Goal: Check status: Check status

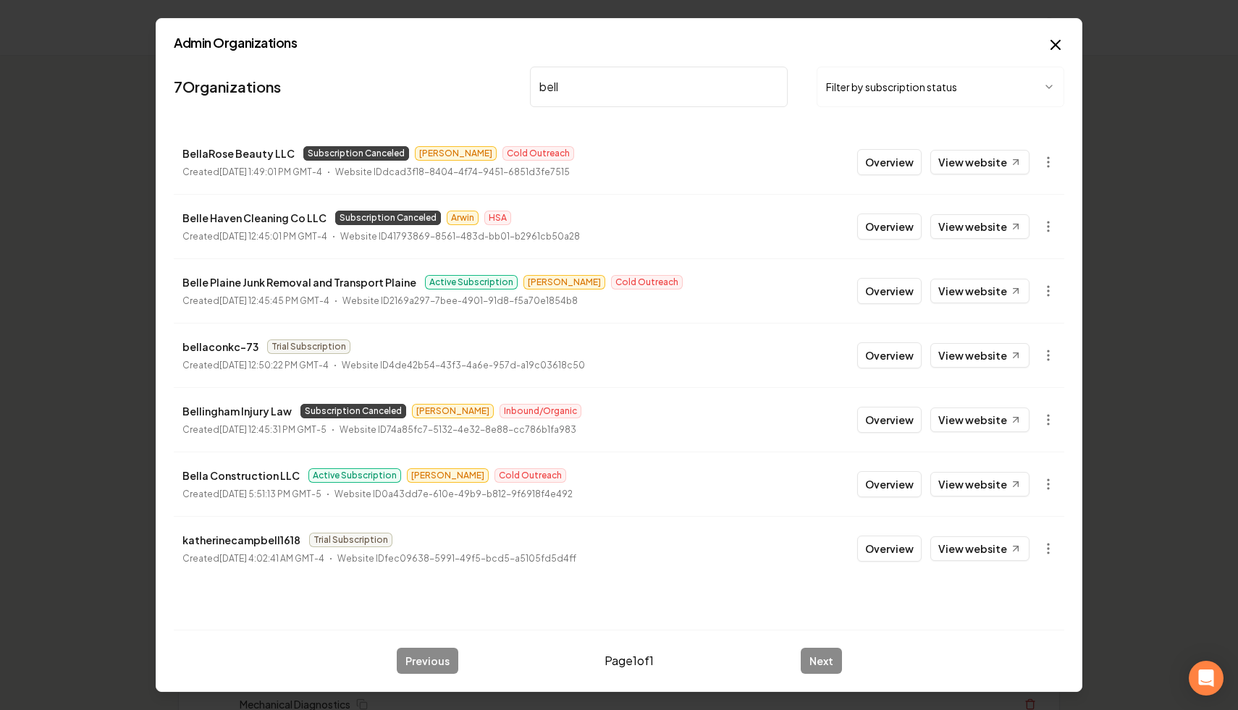
click at [778, 89] on input "bell" at bounding box center [659, 87] width 258 height 41
click at [773, 89] on input "bell" at bounding box center [659, 87] width 258 height 41
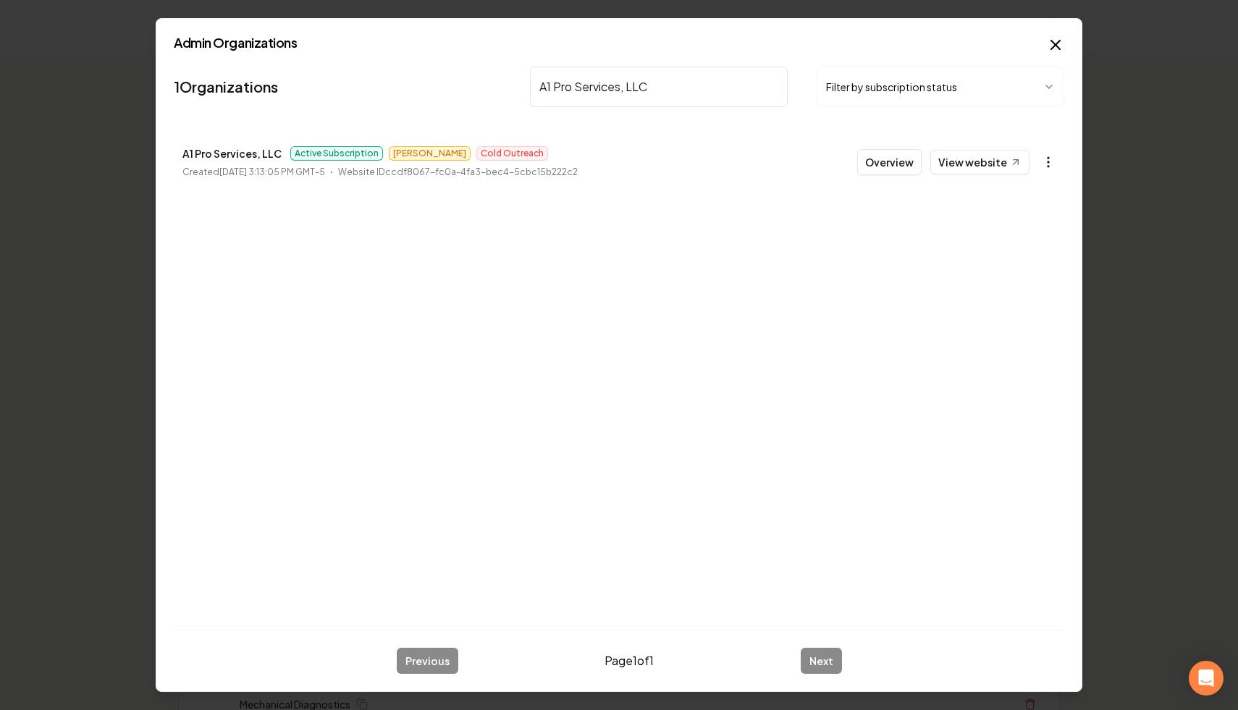
type input "A1 Pro Services, LLC"
click at [1054, 156] on icon "button" at bounding box center [1048, 162] width 14 height 14
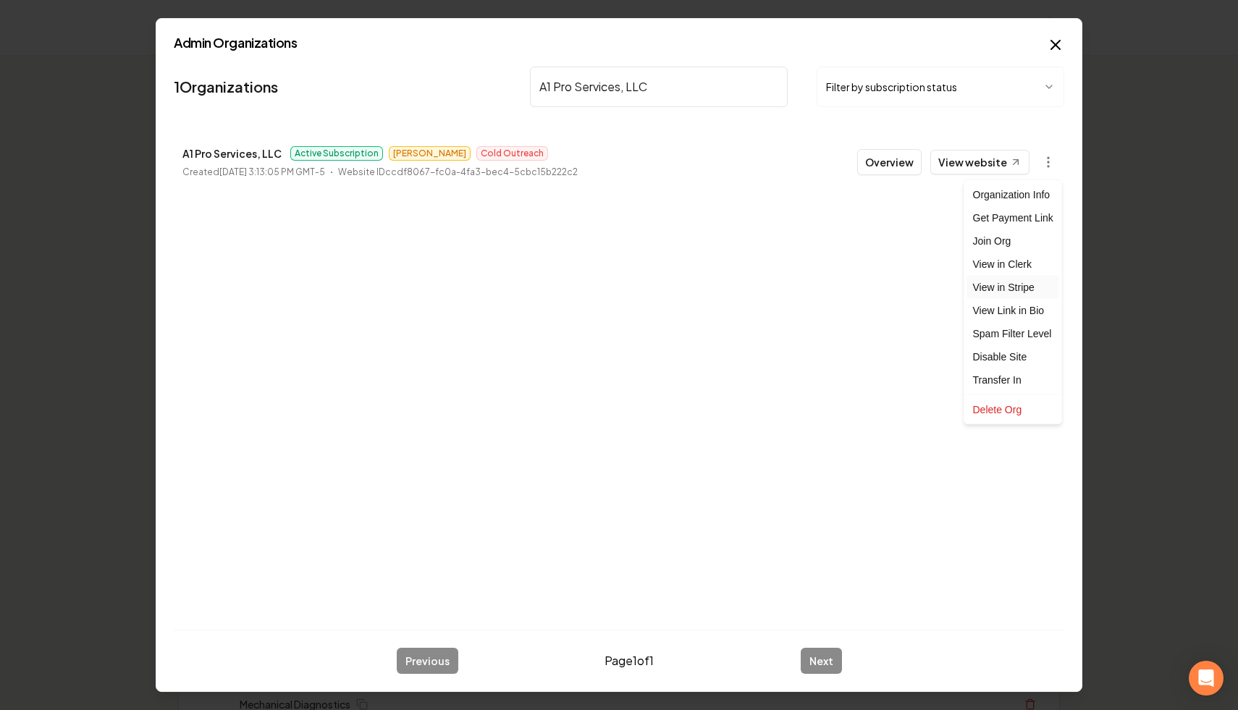
click at [1020, 282] on link "View in Stripe" at bounding box center [1013, 287] width 92 height 23
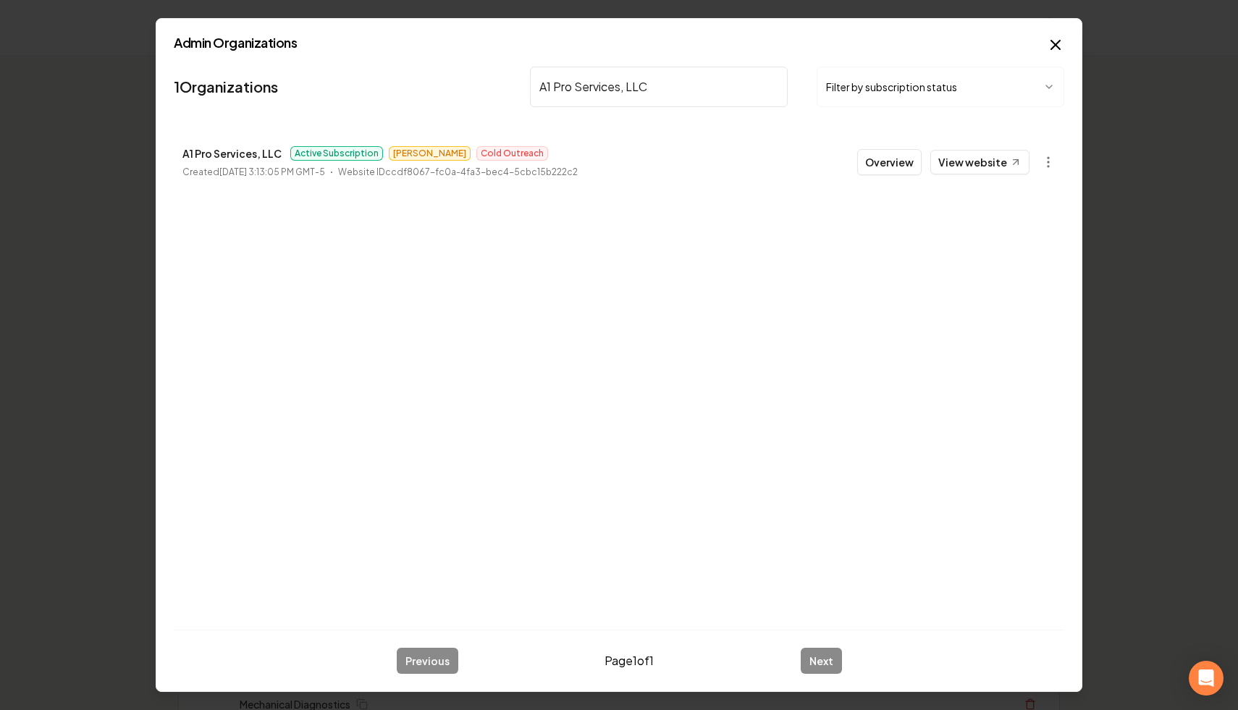
click at [773, 86] on input "A1 Pro Services, LLC" at bounding box center [659, 87] width 258 height 41
click at [864, 81] on button "Filter by subscription status" at bounding box center [941, 87] width 248 height 41
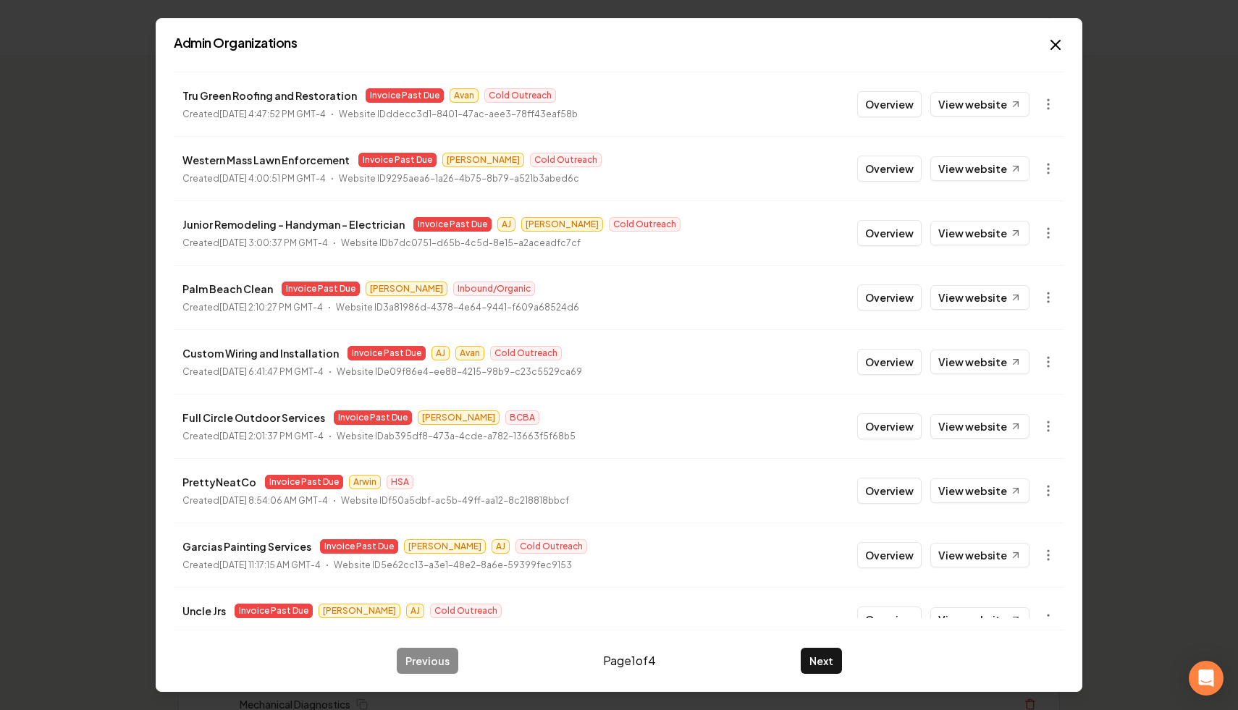
scroll to position [155, 0]
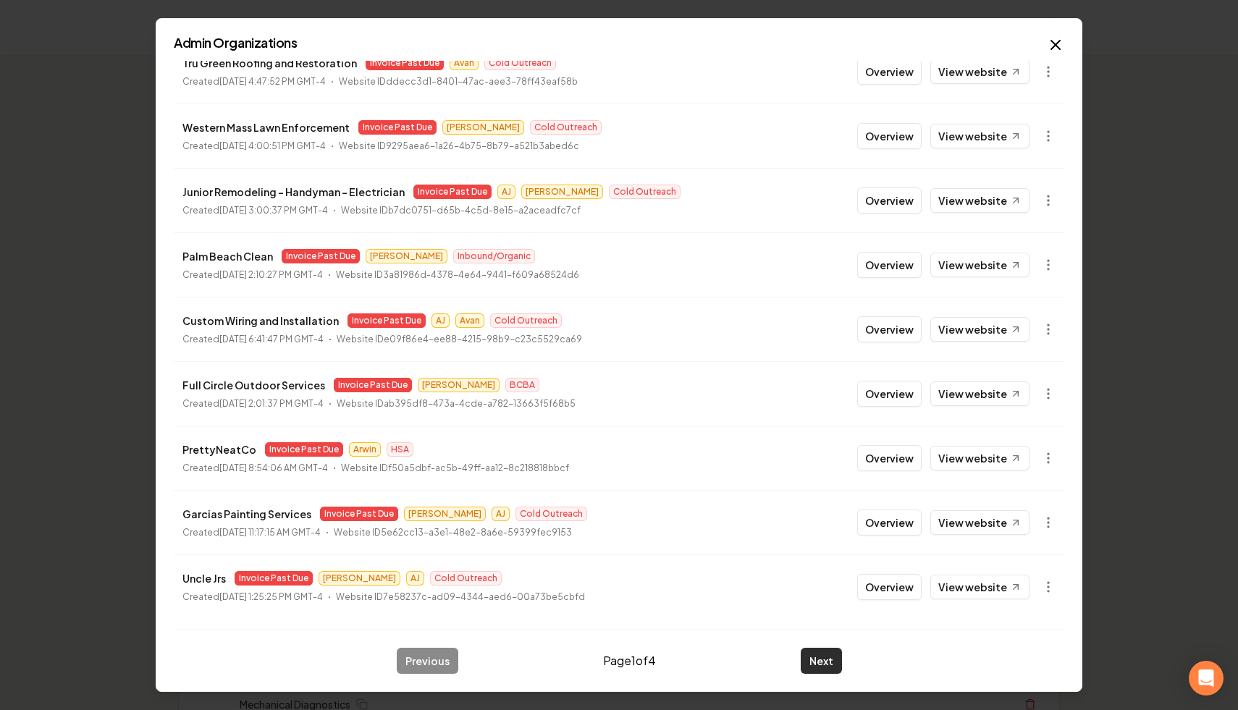
click at [821, 660] on button "Next" at bounding box center [821, 661] width 41 height 26
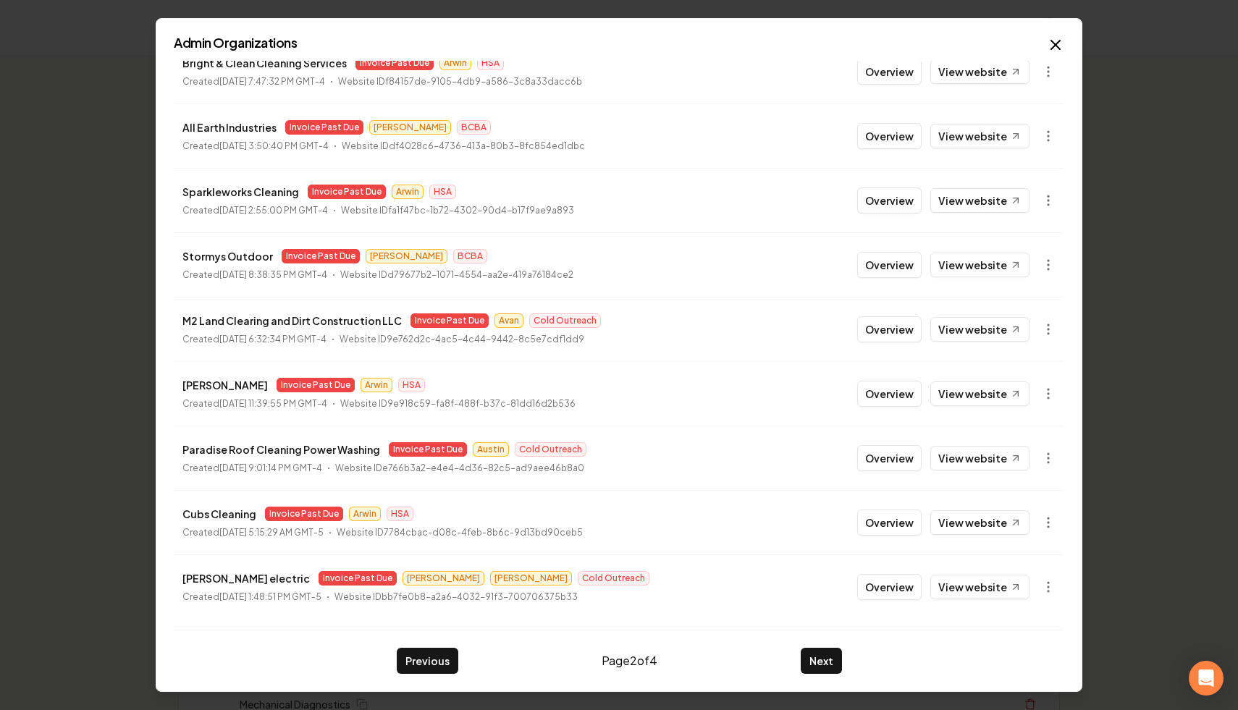
scroll to position [0, 0]
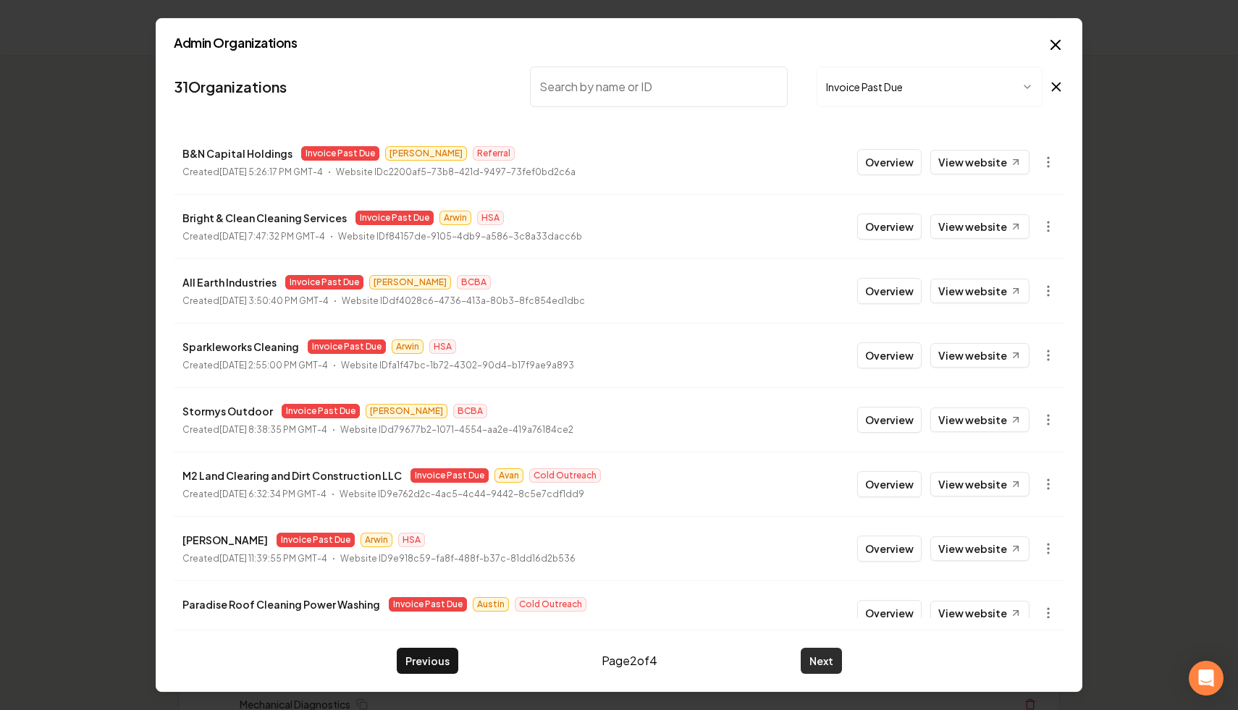
click at [820, 672] on button "Next" at bounding box center [821, 661] width 41 height 26
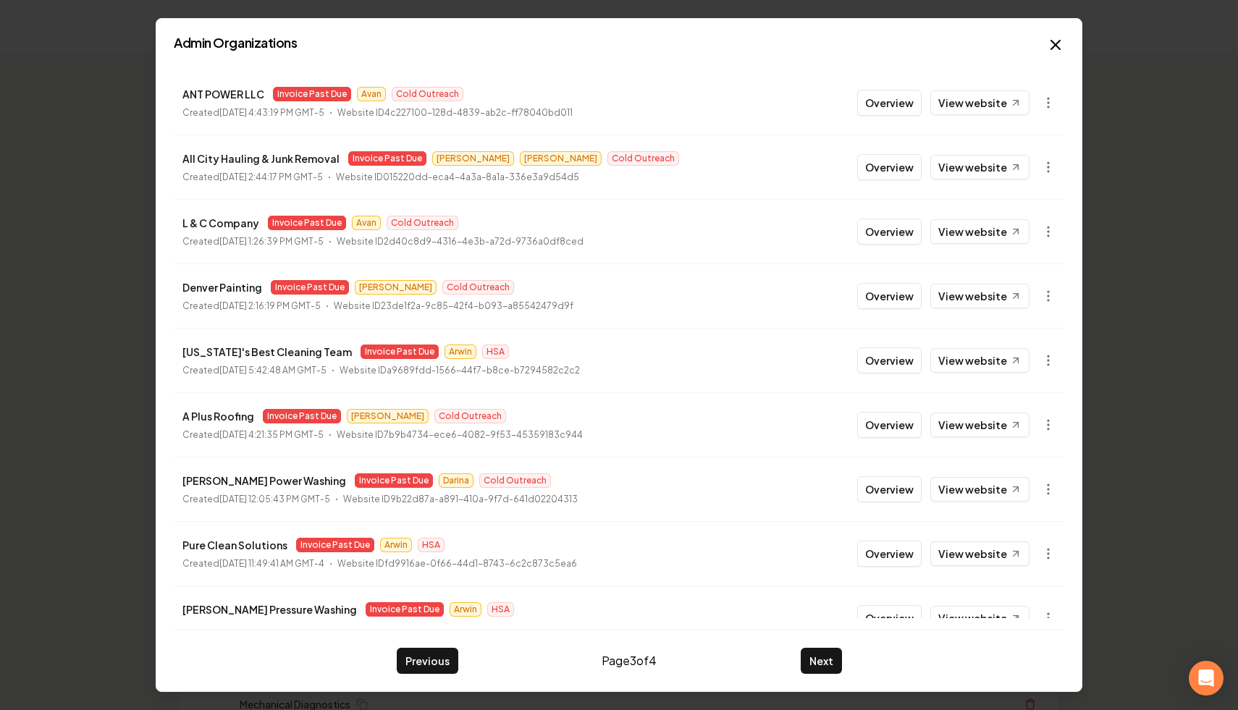
scroll to position [155, 0]
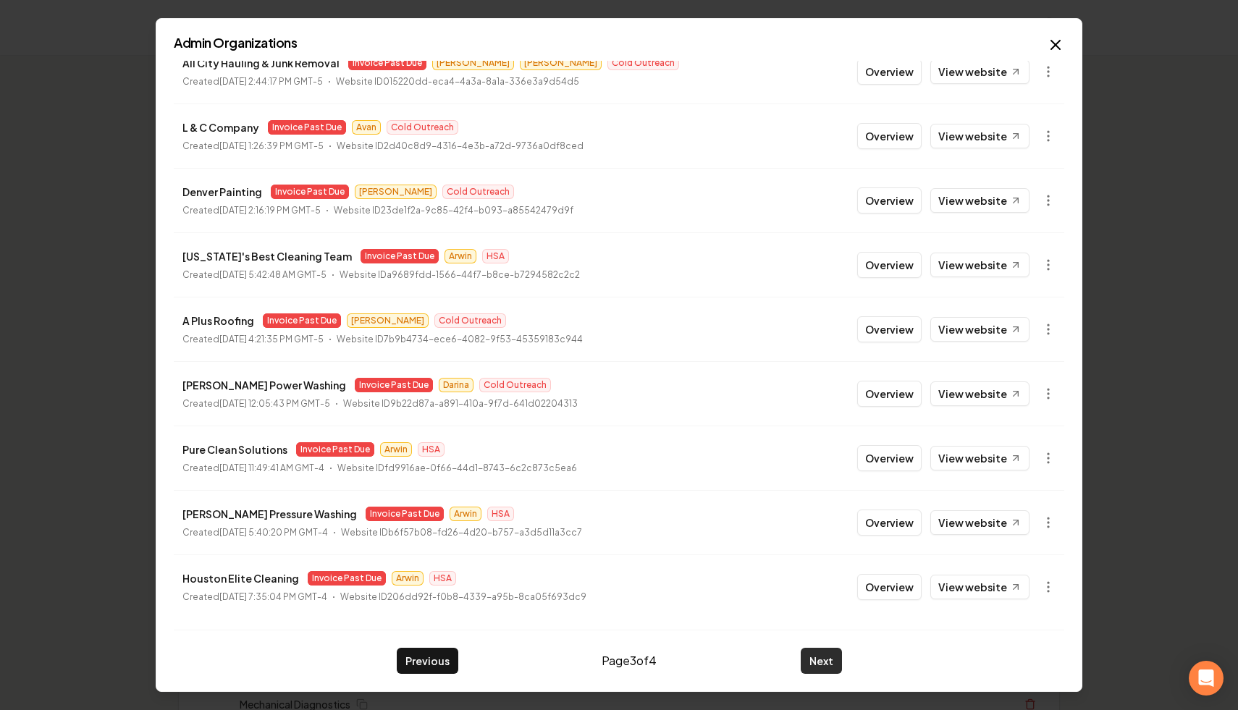
click at [818, 670] on button "Next" at bounding box center [821, 661] width 41 height 26
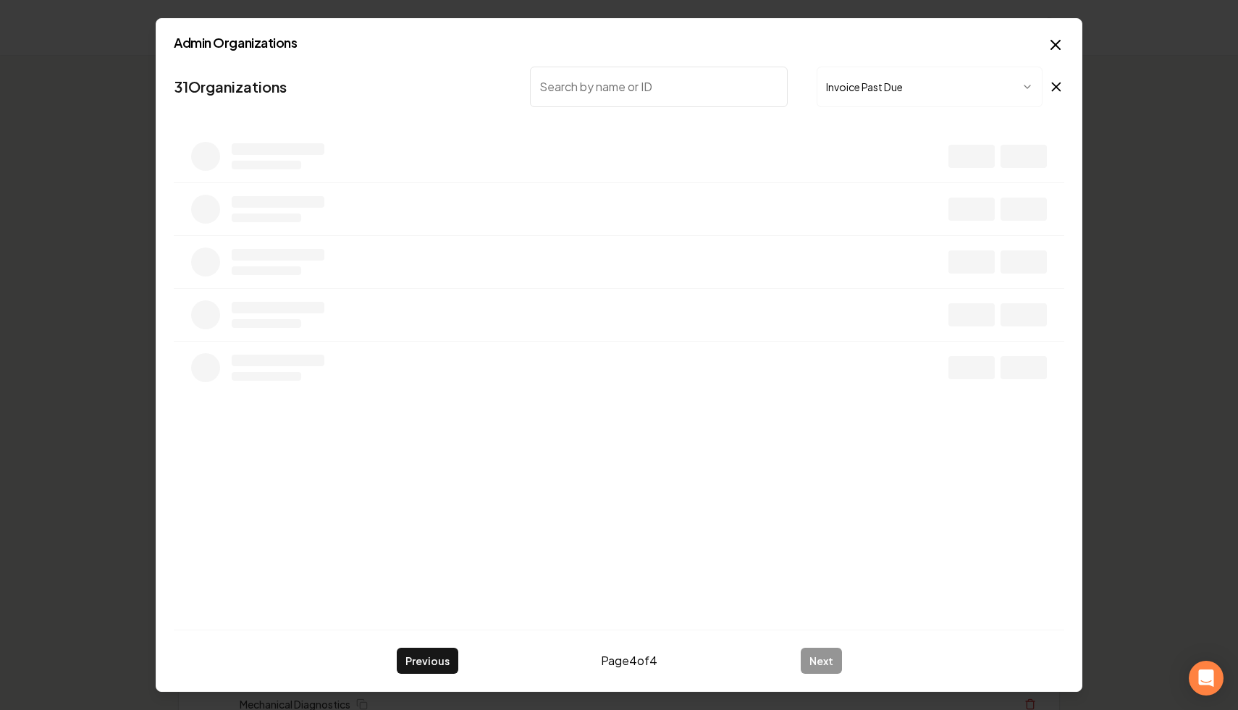
scroll to position [0, 0]
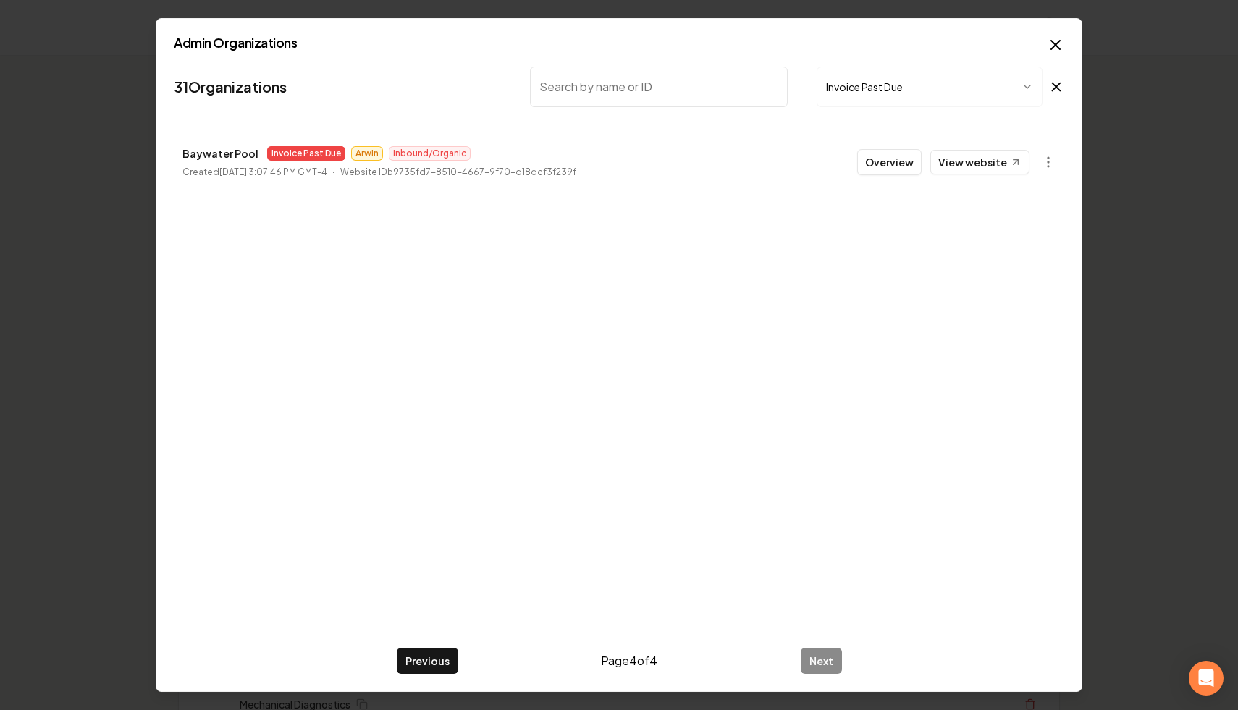
click at [1057, 45] on icon "button" at bounding box center [1056, 45] width 9 height 9
